Goal: Information Seeking & Learning: Learn about a topic

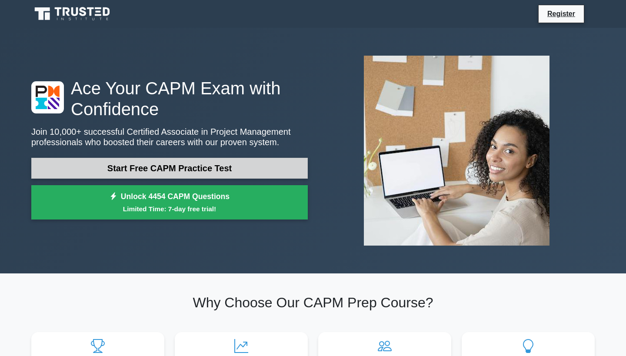
click at [241, 162] on link "Start Free CAPM Practice Test" at bounding box center [169, 168] width 276 height 21
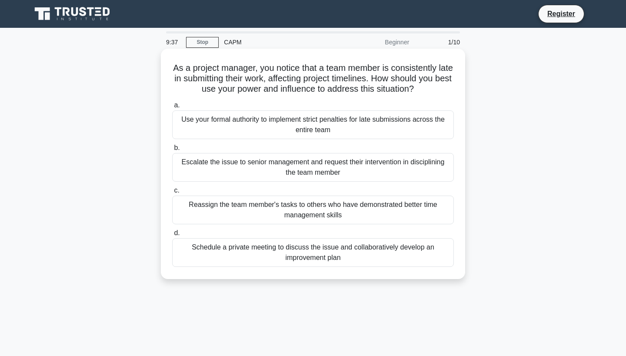
click at [267, 254] on div "Schedule a private meeting to discuss the issue and collaboratively develop an …" at bounding box center [313, 252] width 282 height 29
click at [172, 236] on input "d. Schedule a private meeting to discuss the issue and collaboratively develop …" at bounding box center [172, 233] width 0 height 6
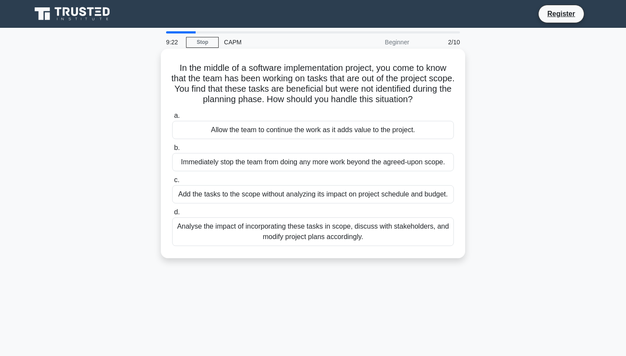
click at [355, 237] on div "Analyse the impact of incorporating these tasks in scope, discuss with stakehol…" at bounding box center [313, 231] width 282 height 29
click at [172, 215] on input "d. Analyse the impact of incorporating these tasks in scope, discuss with stake…" at bounding box center [172, 212] width 0 height 6
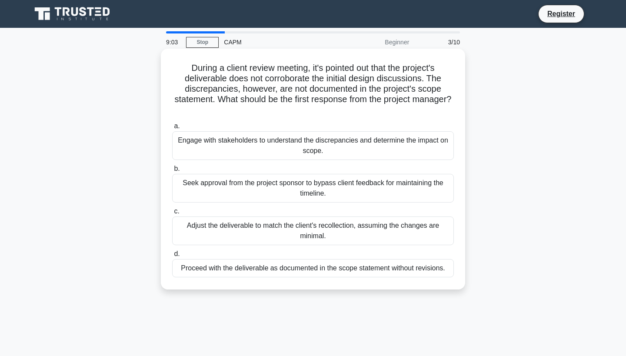
click at [287, 151] on div "Engage with stakeholders to understand the discrepancies and determine the impa…" at bounding box center [313, 145] width 282 height 29
click at [172, 129] on input "a. Engage with stakeholders to understand the discrepancies and determine the i…" at bounding box center [172, 126] width 0 height 6
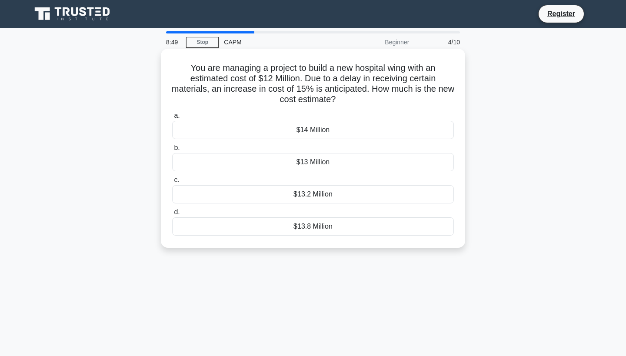
click at [331, 232] on div "$13.8 Million" at bounding box center [313, 226] width 282 height 18
click at [172, 215] on input "d. $13.8 Million" at bounding box center [172, 212] width 0 height 6
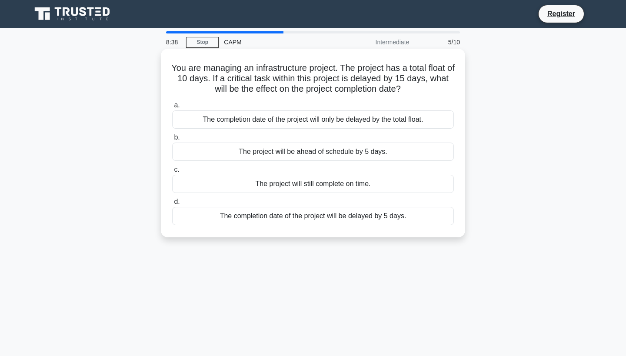
click at [337, 216] on div "The completion date of the project will be delayed by 5 days." at bounding box center [313, 216] width 282 height 18
click at [172, 205] on input "d. The completion date of the project will be delayed by 5 days." at bounding box center [172, 202] width 0 height 6
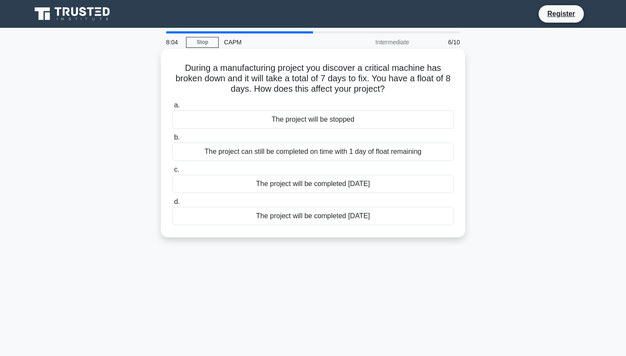
click at [327, 154] on div "The project can still be completed on time with 1 day of float remaining" at bounding box center [313, 151] width 282 height 18
click at [172, 140] on input "b. The project can still be completed on time with 1 day of float remaining" at bounding box center [172, 138] width 0 height 6
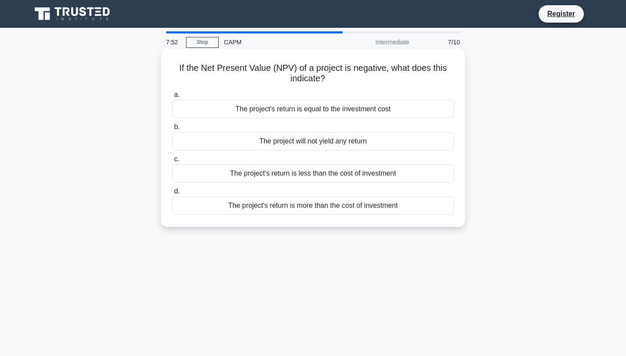
click at [384, 173] on div "The project's return is less than the cost of investment" at bounding box center [313, 173] width 282 height 18
click at [172, 162] on input "c. The project's return is less than the cost of investment" at bounding box center [172, 159] width 0 height 6
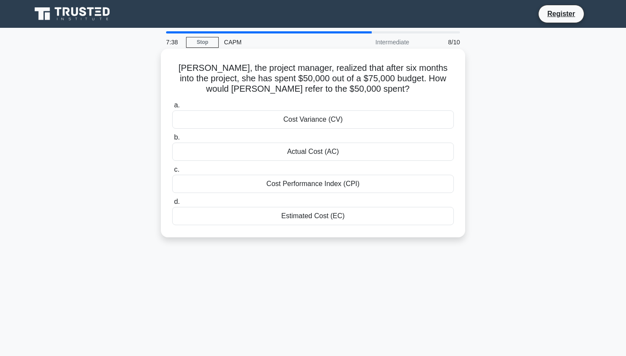
click at [337, 151] on div "Actual Cost (AC)" at bounding box center [313, 151] width 282 height 18
click at [172, 140] on input "b. Actual Cost (AC)" at bounding box center [172, 138] width 0 height 6
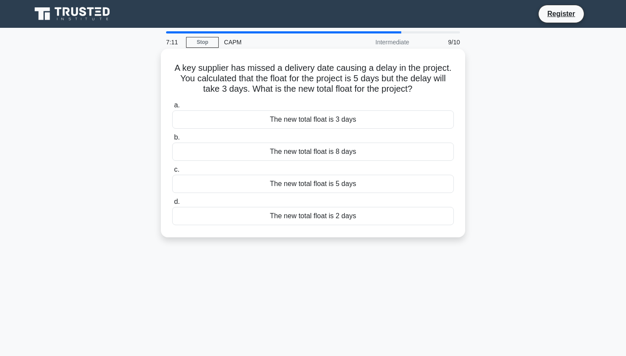
click at [336, 217] on div "The new total float is 2 days" at bounding box center [313, 216] width 282 height 18
click at [172, 205] on input "d. The new total float is 2 days" at bounding box center [172, 202] width 0 height 6
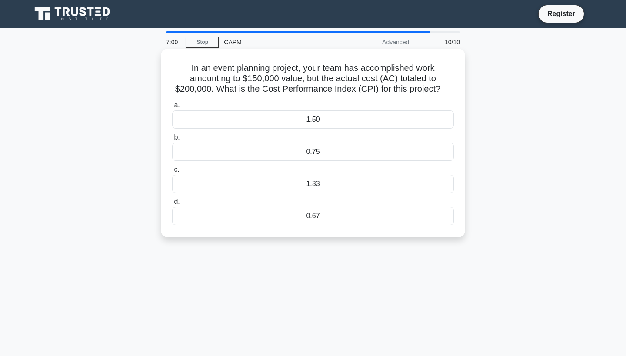
click at [328, 150] on div "0.75" at bounding box center [313, 151] width 282 height 18
click at [172, 140] on input "b. 0.75" at bounding box center [172, 138] width 0 height 6
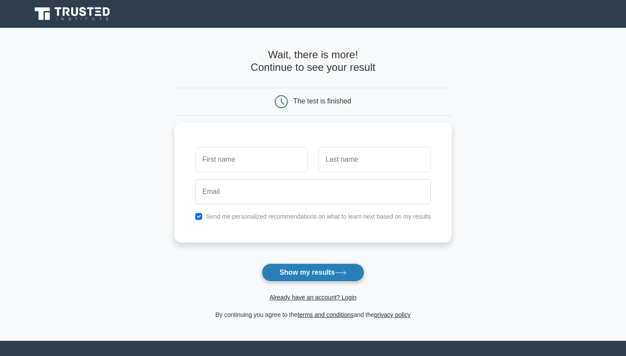
click at [317, 276] on button "Show my results" at bounding box center [313, 272] width 103 height 18
